Goal: Participate in discussion: Engage in conversation with other users on a specific topic

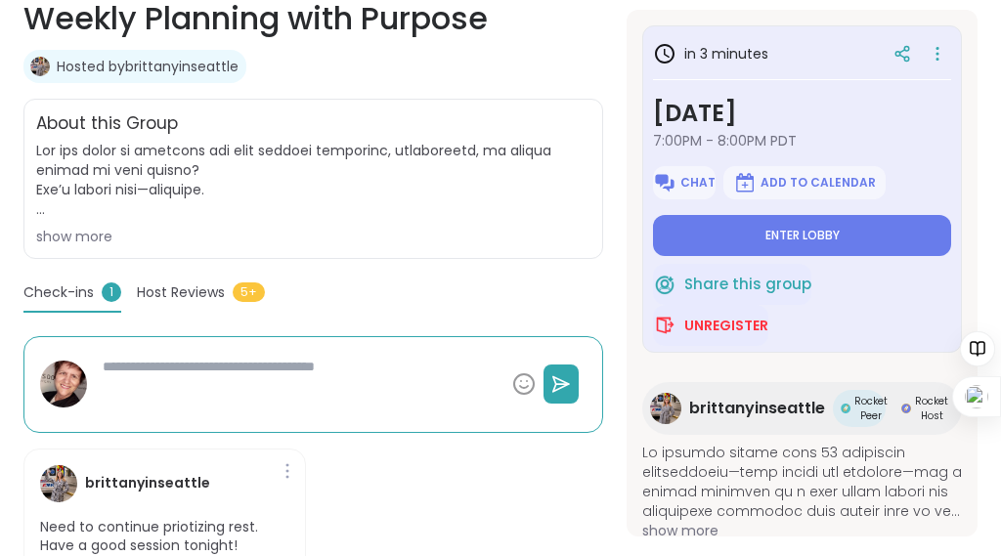
scroll to position [391, 0]
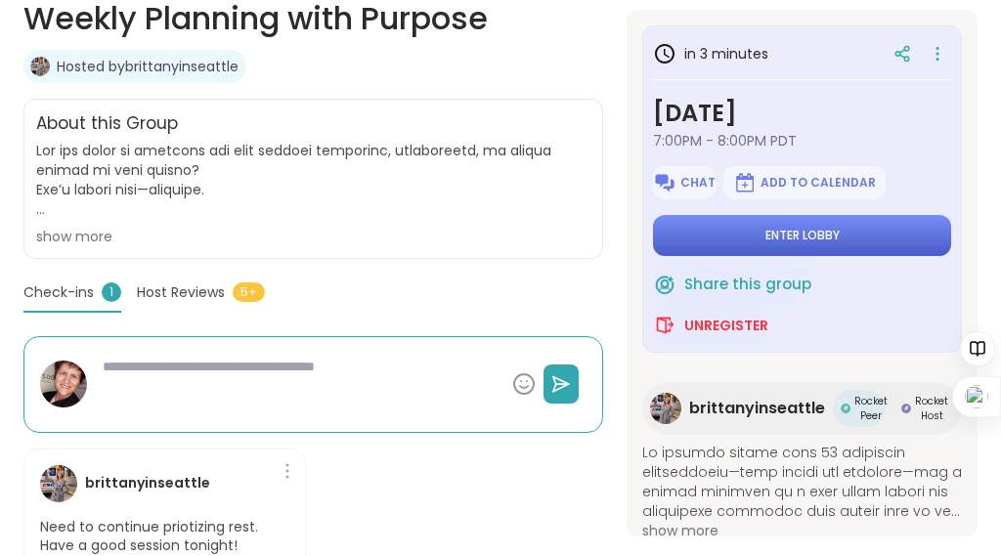
click at [684, 256] on button "Enter lobby" at bounding box center [802, 235] width 298 height 41
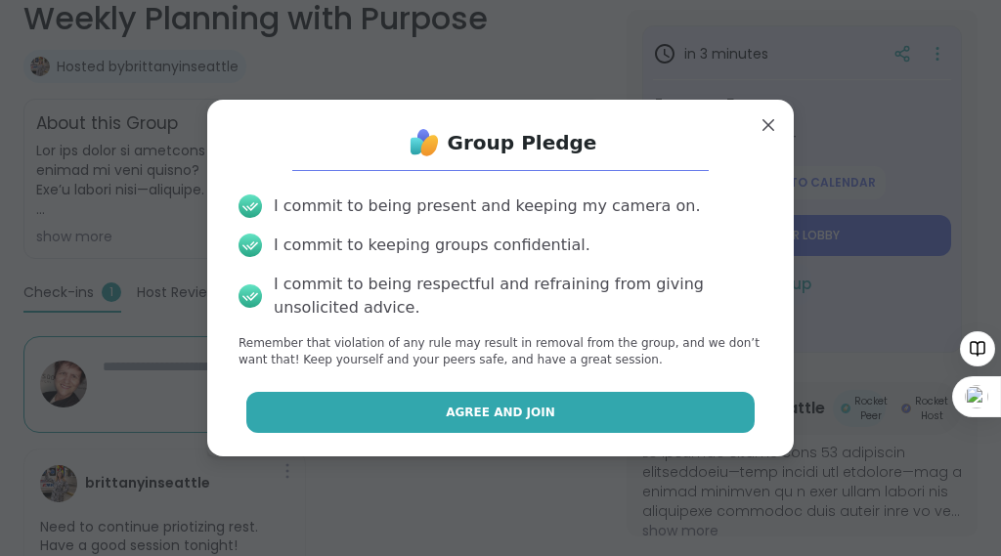
click at [523, 421] on span "Agree and Join" at bounding box center [501, 413] width 110 height 18
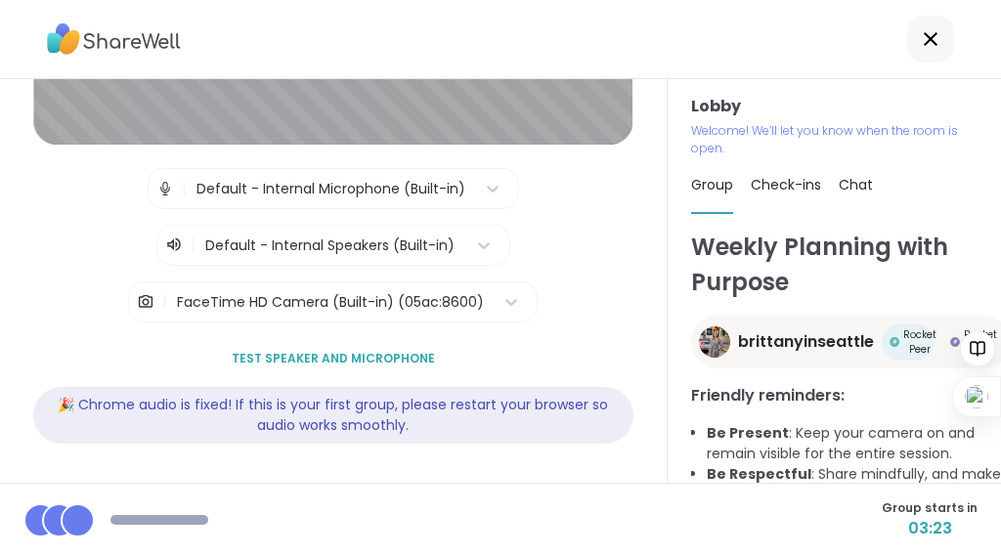
scroll to position [383, 0]
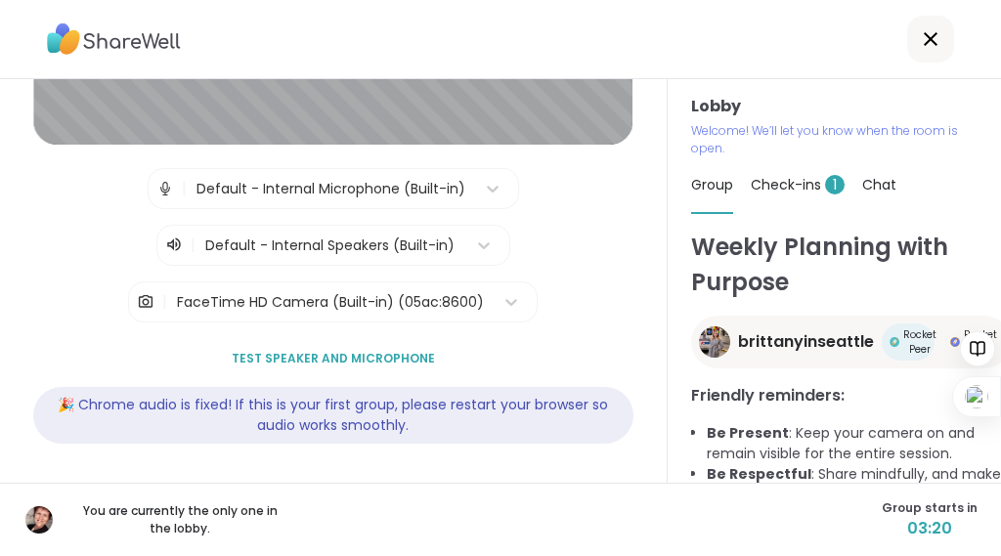
click at [809, 195] on span "Check-ins 1" at bounding box center [798, 185] width 94 height 20
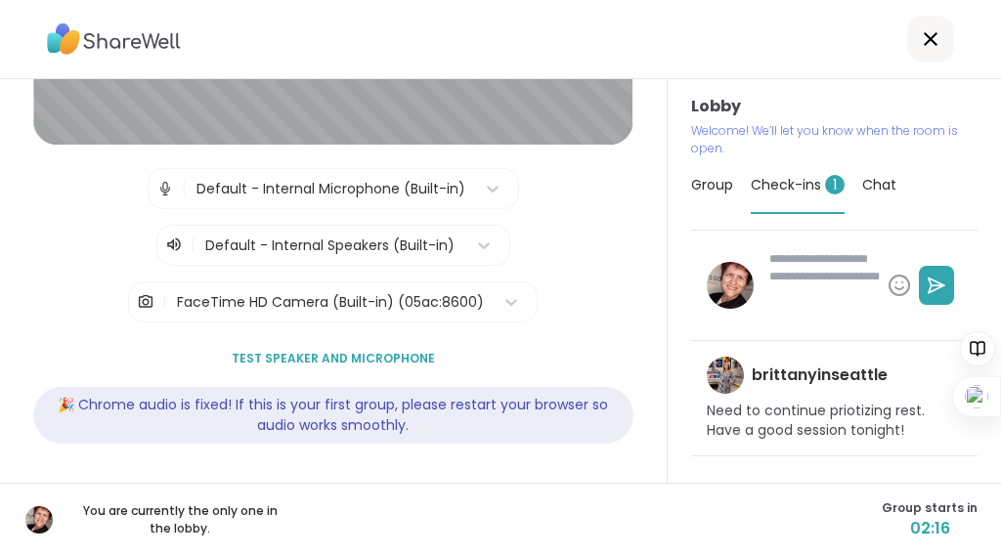
click at [631, 202] on div "| Default - Internal Microphone (Built-in) | Default - Internal Speakers (Built…" at bounding box center [332, 217] width 599 height 98
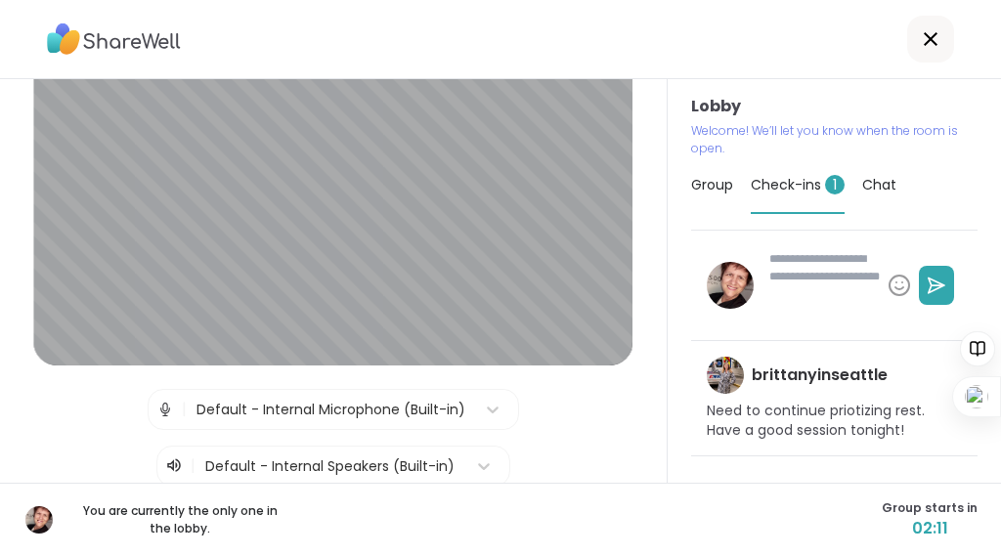
scroll to position [0, 0]
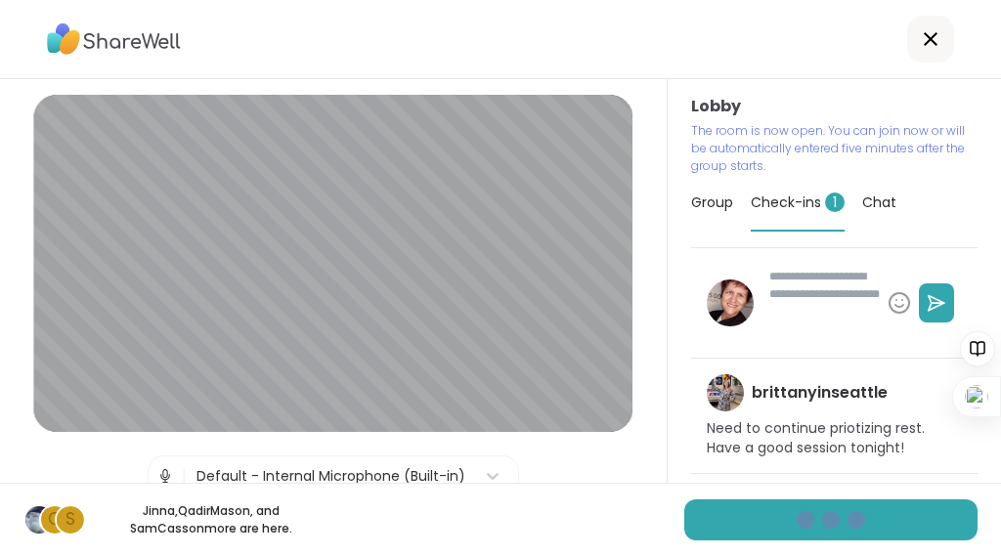
type textarea "*"
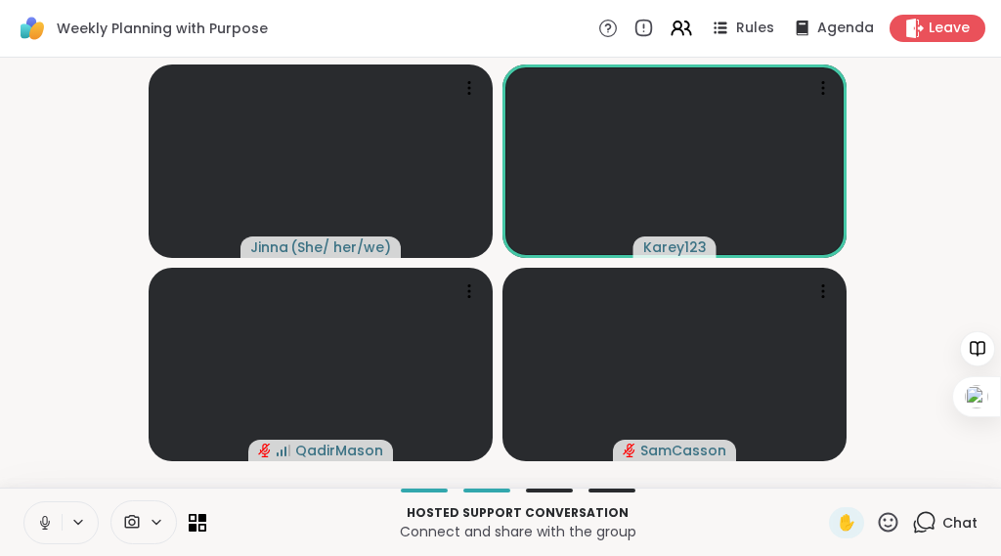
click at [895, 217] on video-player-container "Jinna ( She/ her/we ) Karey123 QadirMason SamCasson" at bounding box center [501, 273] width 978 height 415
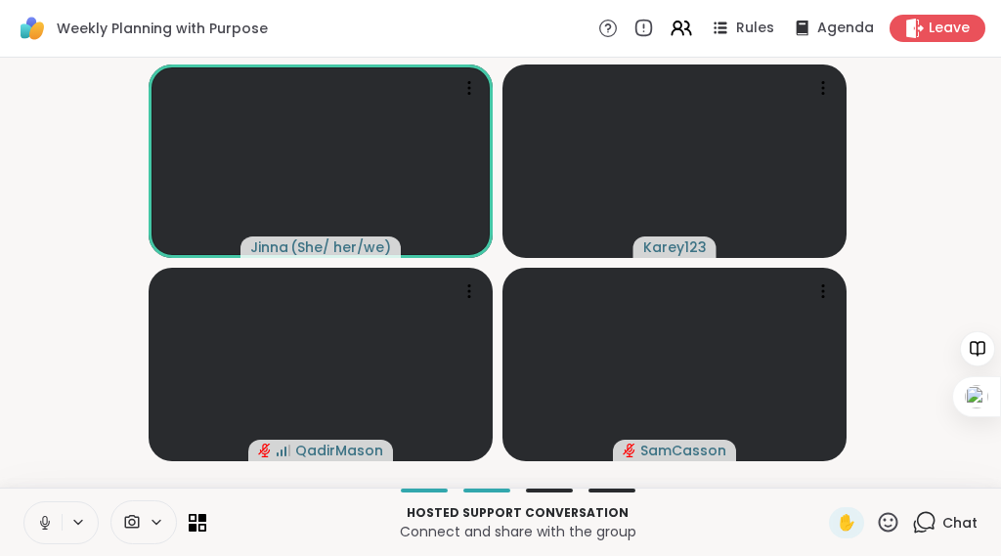
click at [895, 217] on video-player-container "Jinna ( She/ her/we ) Karey123 QadirMason SamCasson" at bounding box center [501, 273] width 978 height 415
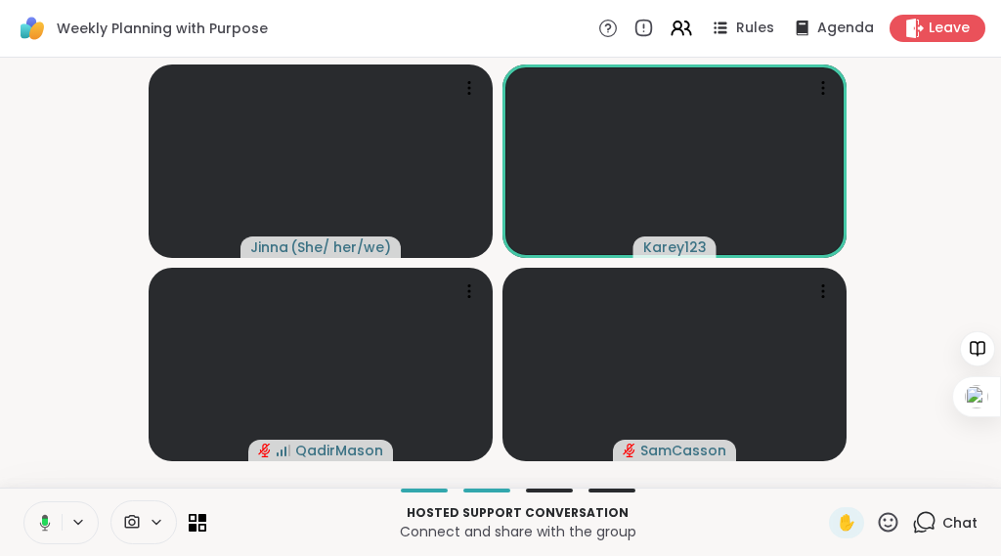
click at [444, 16] on div "Weekly Planning with Purpose Rules Agenda Leave" at bounding box center [500, 29] width 1001 height 58
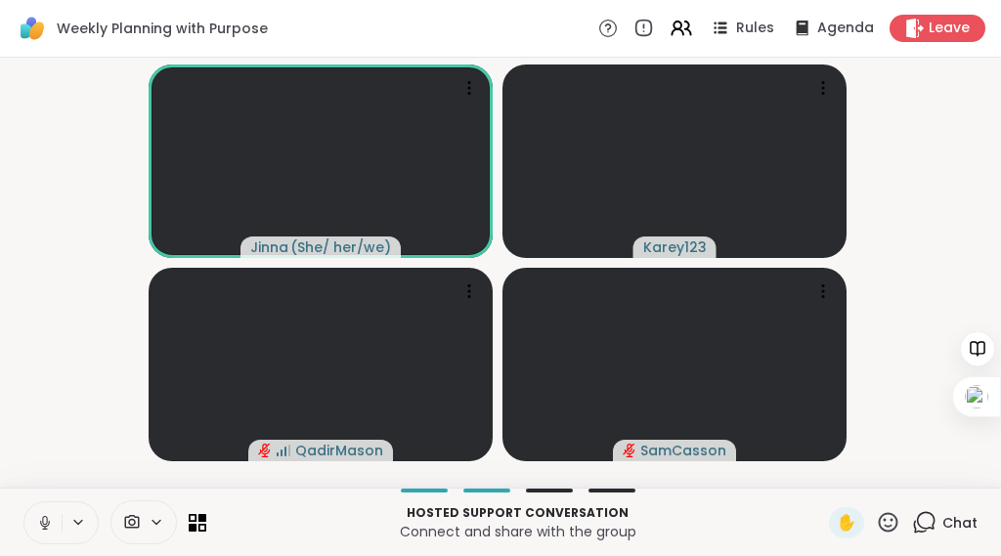
click at [896, 189] on video-player-container "Jinna ( She/ her/we ) Karey123 QadirMason SamCasson" at bounding box center [501, 273] width 978 height 415
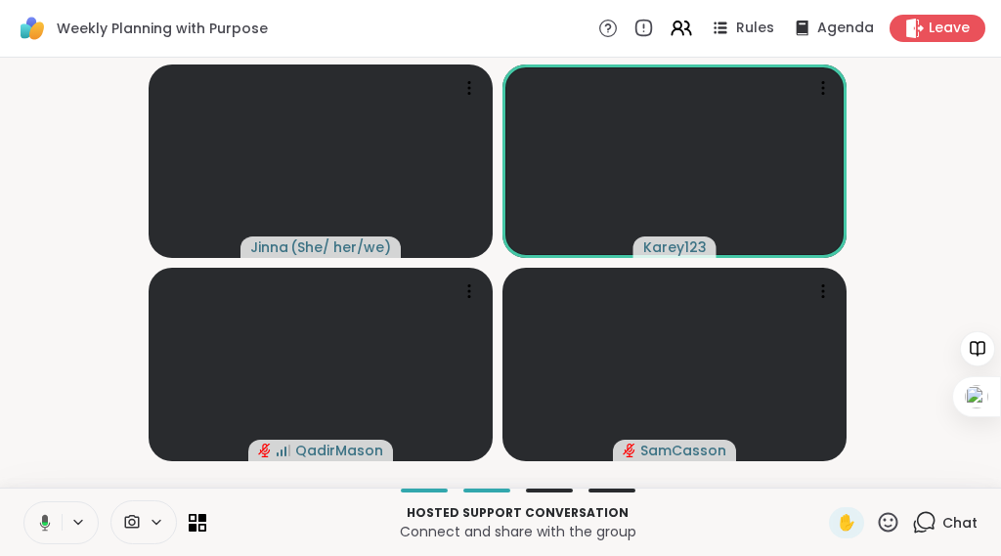
click at [476, 24] on div "Weekly Planning with Purpose Rules Agenda Leave" at bounding box center [500, 29] width 1001 height 58
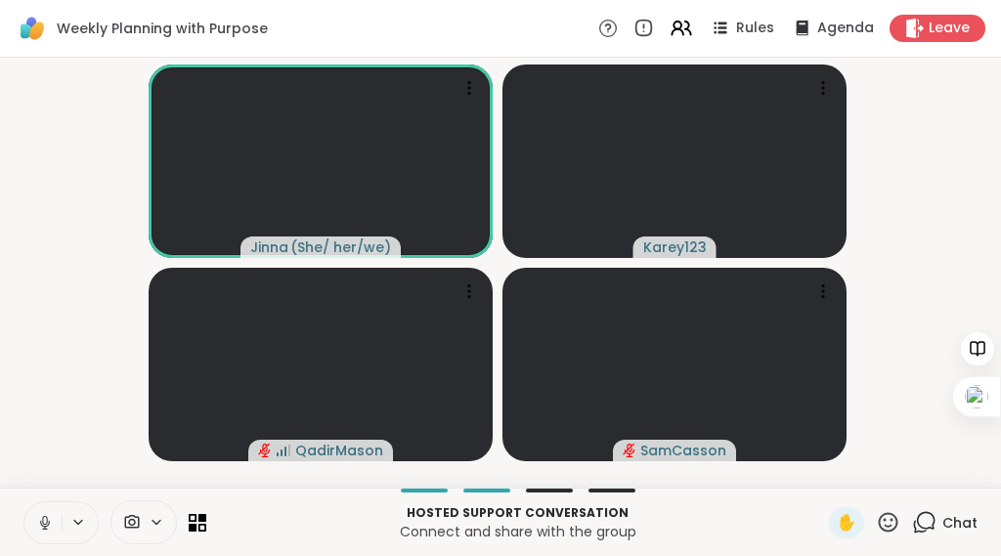
click at [455, 25] on div "Weekly Planning with Purpose Rules Agenda Leave" at bounding box center [500, 29] width 1001 height 58
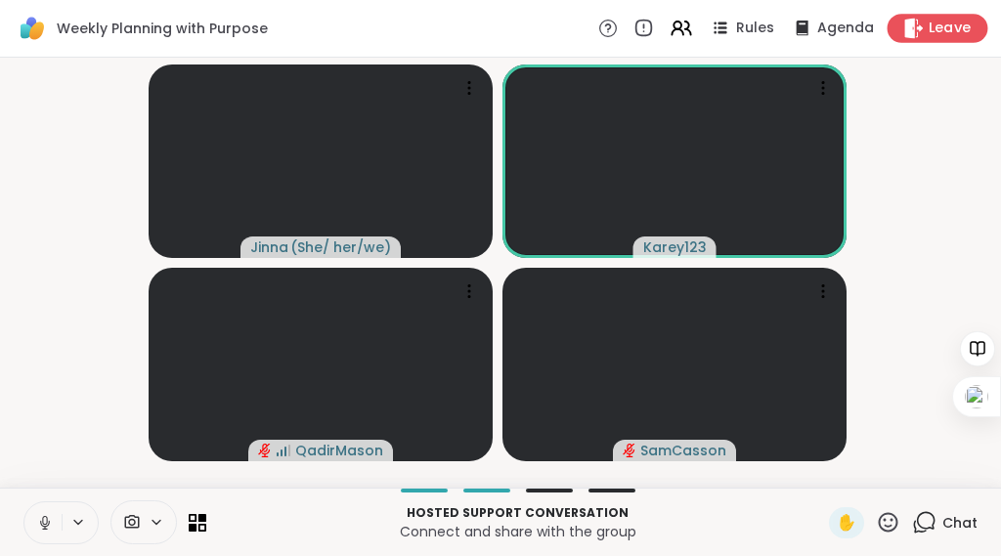
click at [905, 33] on icon at bounding box center [914, 28] width 21 height 21
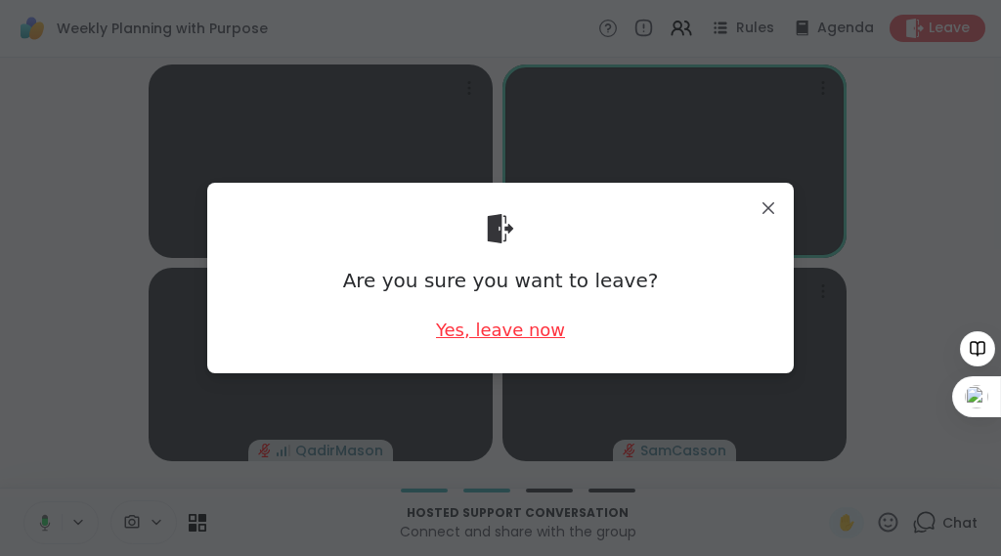
click at [534, 326] on div "Yes, leave now" at bounding box center [500, 330] width 129 height 24
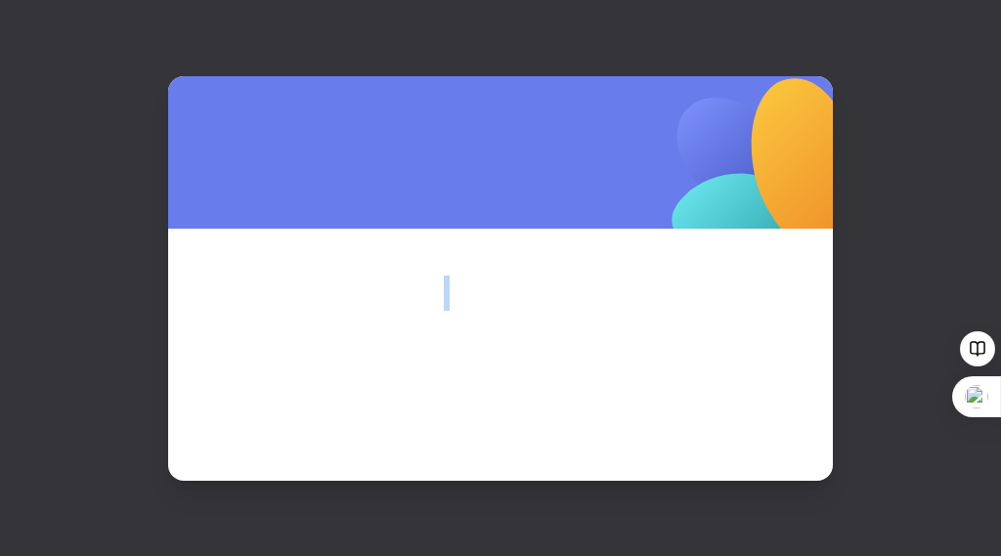
click at [534, 326] on span at bounding box center [500, 329] width 571 height 106
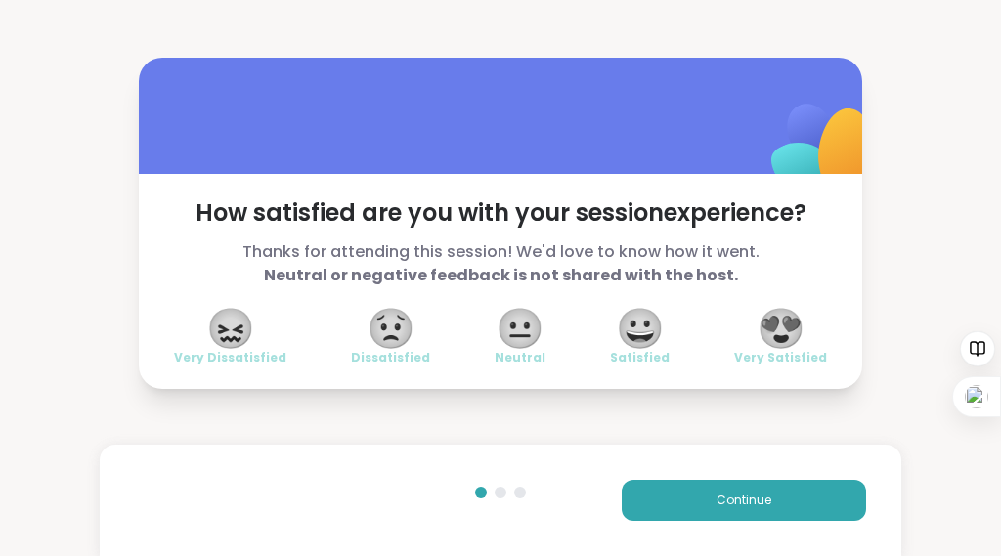
click at [248, 340] on span "😖" at bounding box center [230, 328] width 49 height 35
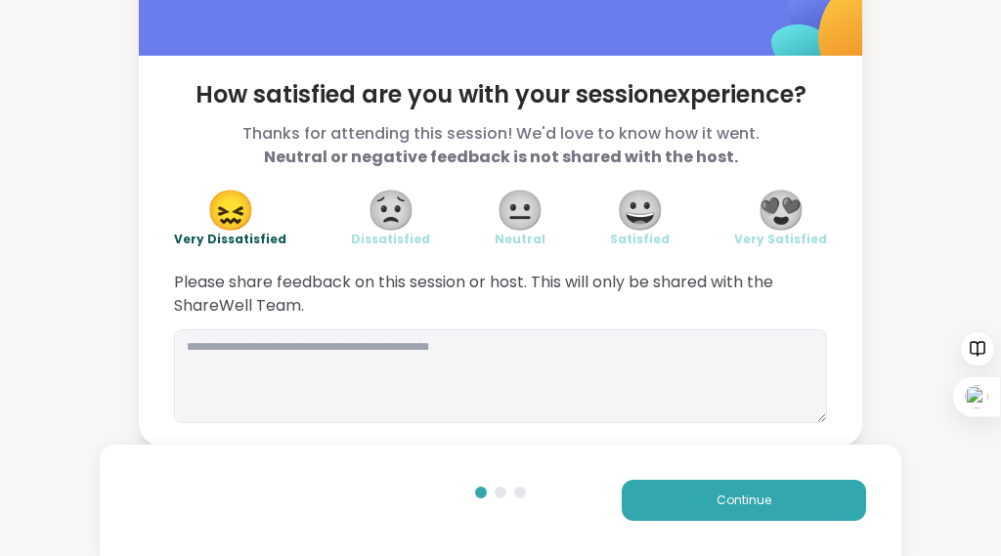
scroll to position [155, 0]
click at [211, 364] on textarea at bounding box center [500, 377] width 653 height 94
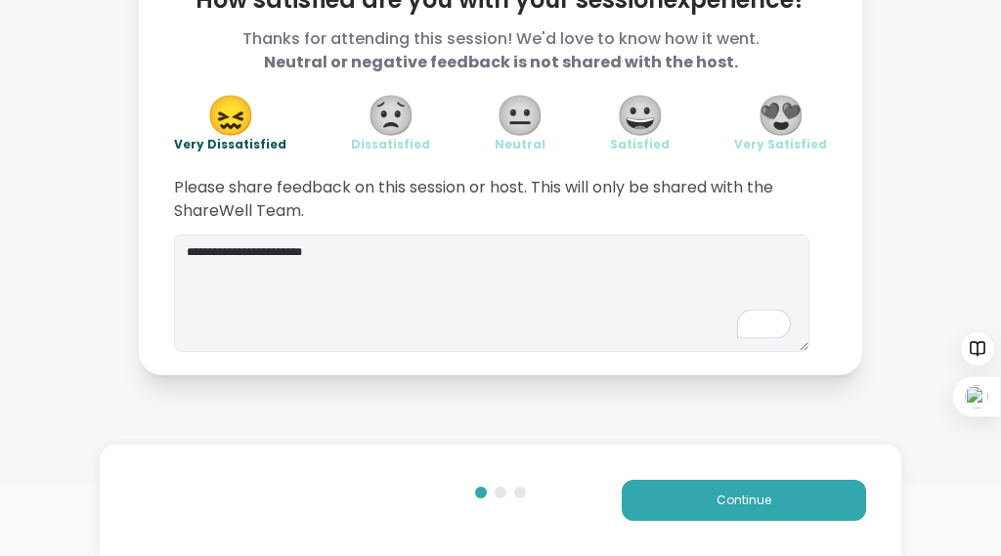
click at [409, 133] on span "😟" at bounding box center [391, 115] width 49 height 35
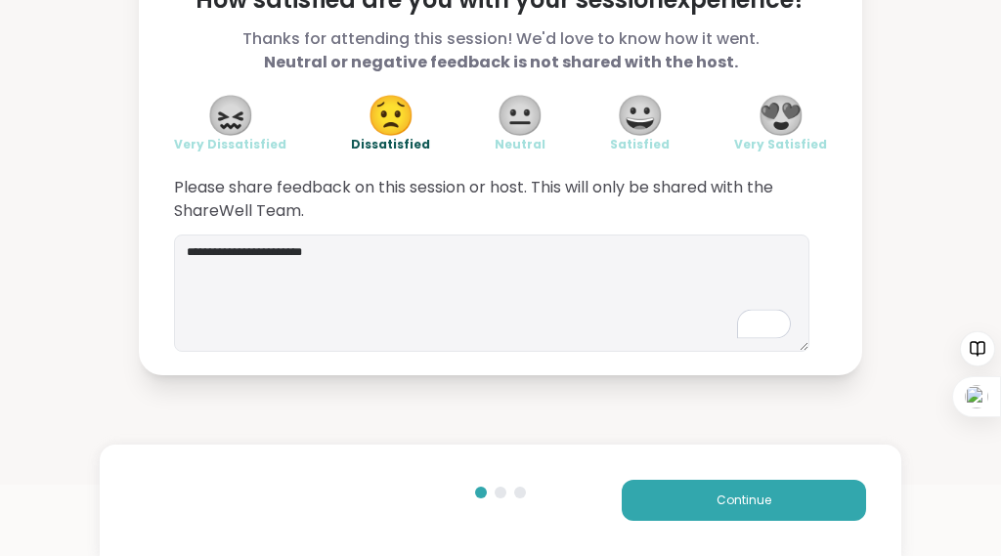
click at [409, 133] on span "😟" at bounding box center [391, 115] width 49 height 35
click at [387, 352] on textarea "**********" at bounding box center [492, 293] width 636 height 117
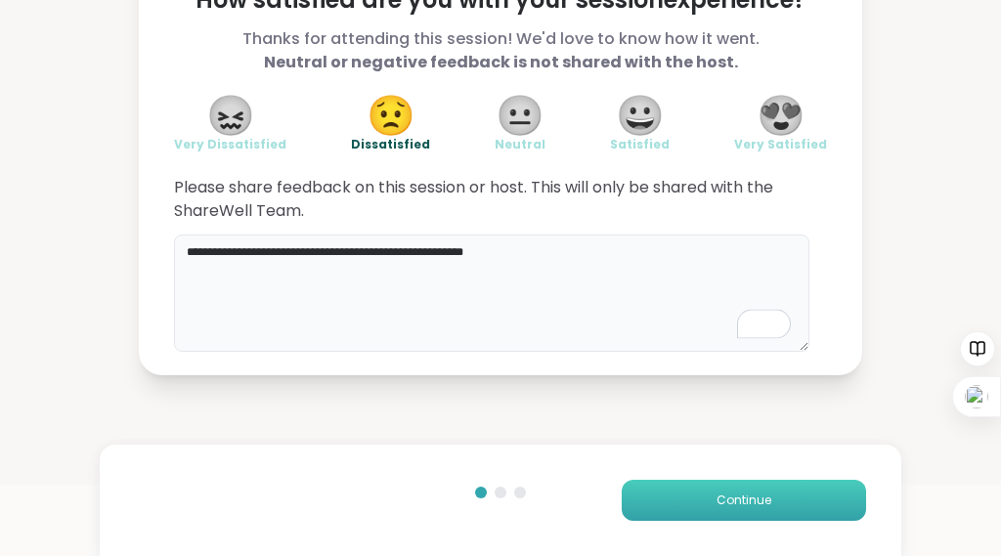
type textarea "**********"
click at [643, 490] on button "Continue" at bounding box center [744, 500] width 244 height 41
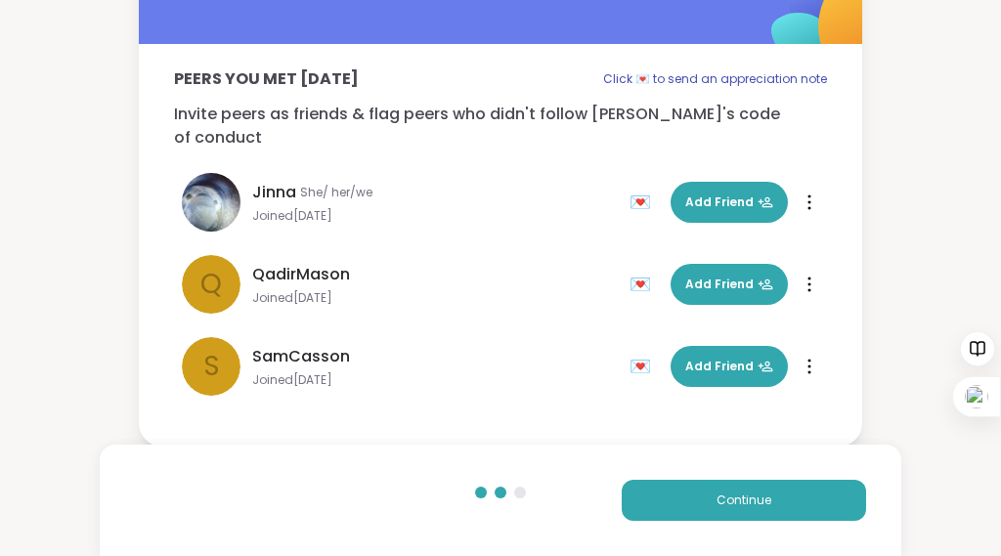
scroll to position [106, 0]
click at [691, 198] on span "Add Friend" at bounding box center [729, 203] width 88 height 18
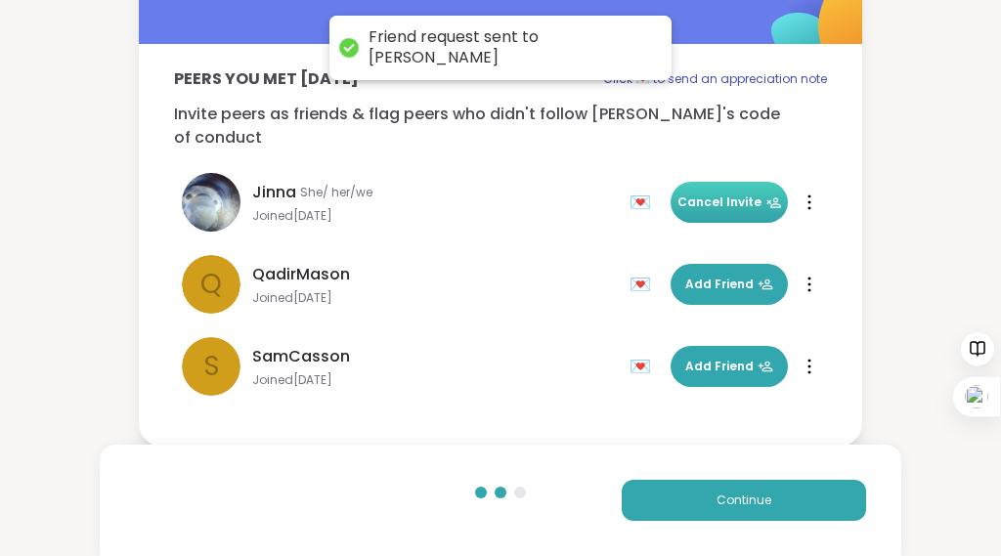
click at [691, 198] on span "Cancel Invite" at bounding box center [730, 203] width 105 height 18
